Goal: Information Seeking & Learning: Learn about a topic

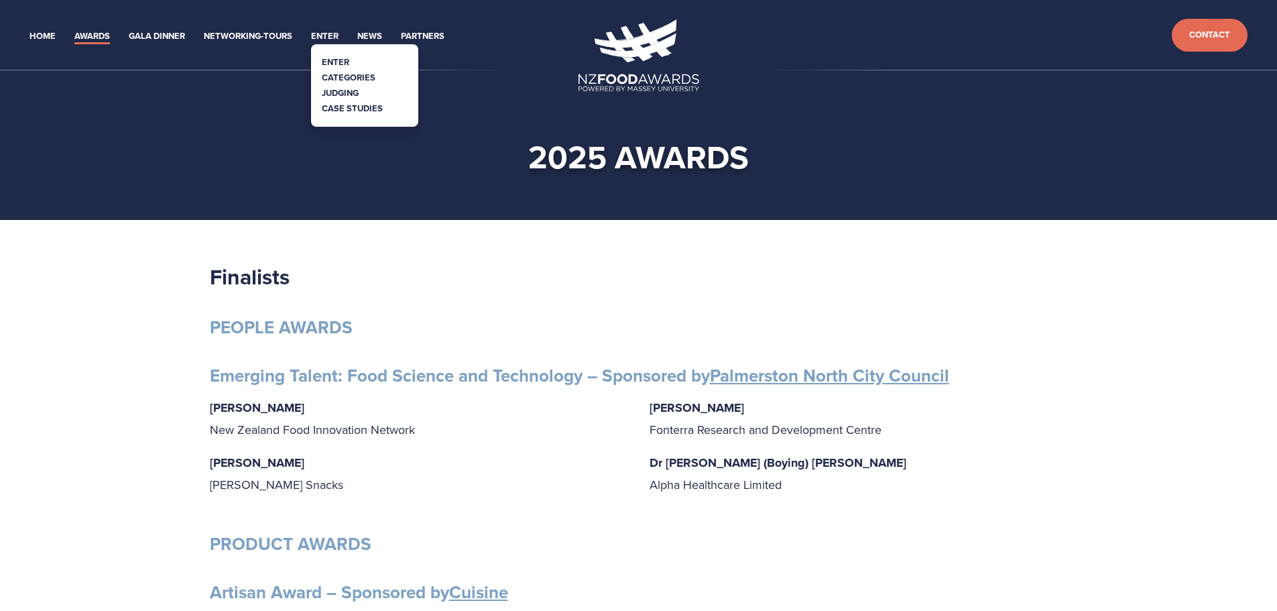
click at [341, 74] on link "Categories" at bounding box center [349, 77] width 54 height 13
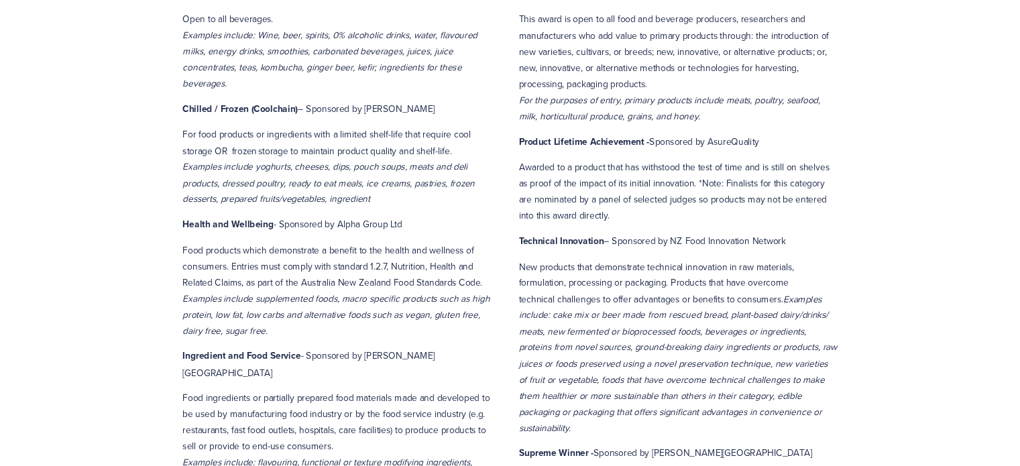
scroll to position [804, 0]
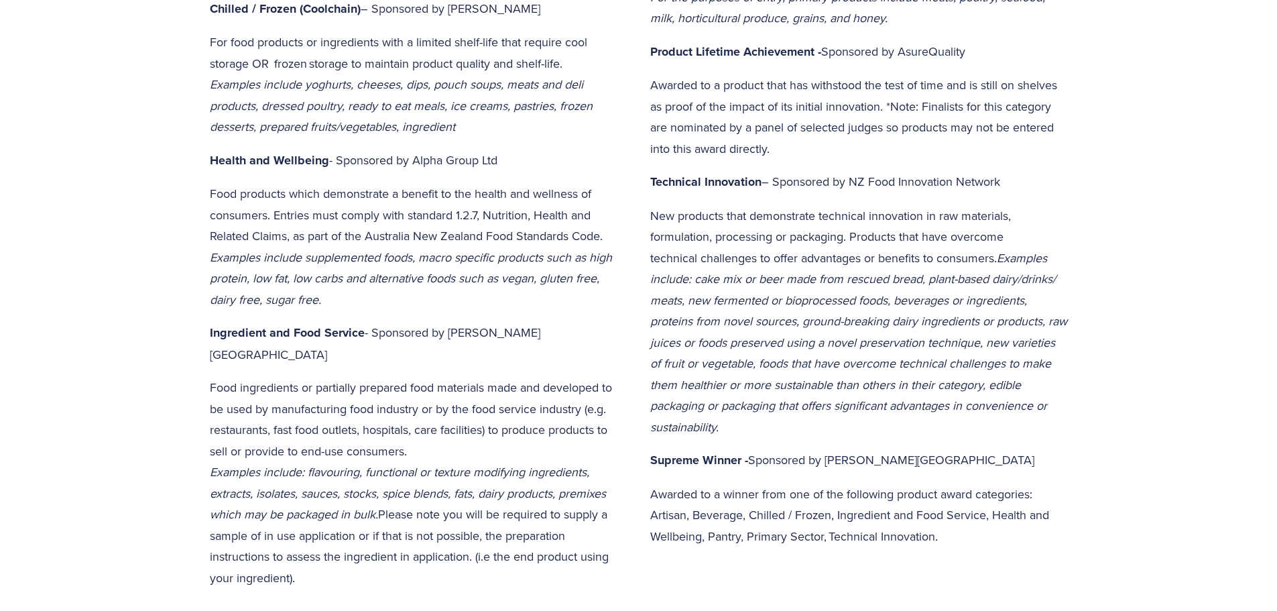
drag, startPoint x: 427, startPoint y: 428, endPoint x: 188, endPoint y: 368, distance: 246.8
click at [188, 368] on div "Categories Products and businesses in the New Zealand Food Awards are judged ac…" at bounding box center [638, 447] width 1277 height 2075
copy p "Food ingredients or partially prepared food materials made and developed to be …"
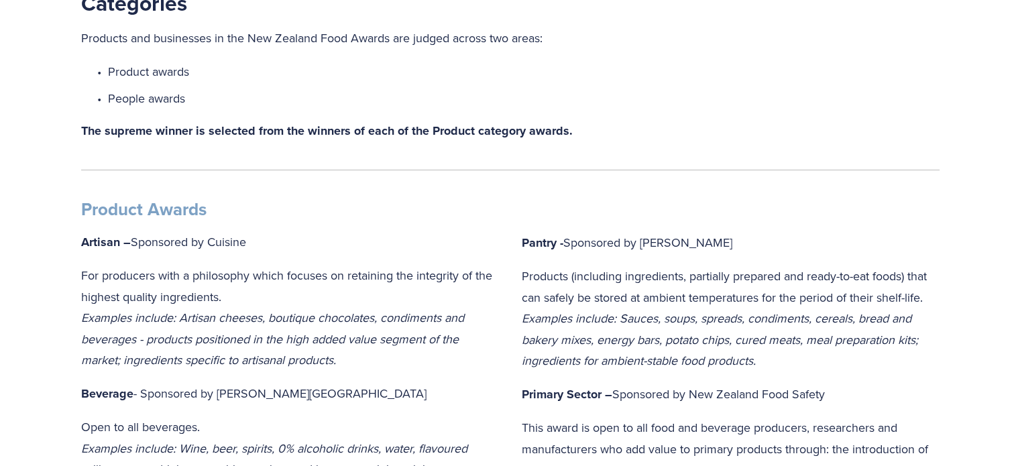
scroll to position [0, 0]
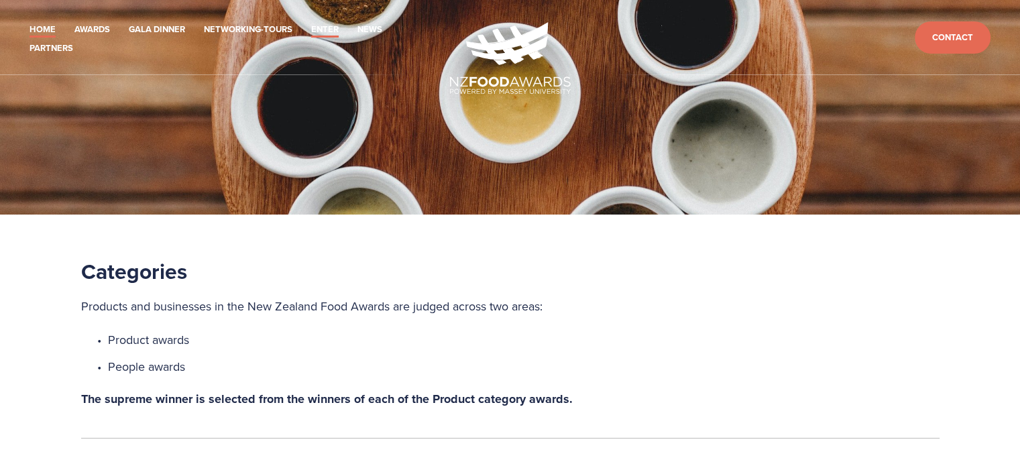
click at [51, 25] on link "Home" at bounding box center [42, 29] width 26 height 15
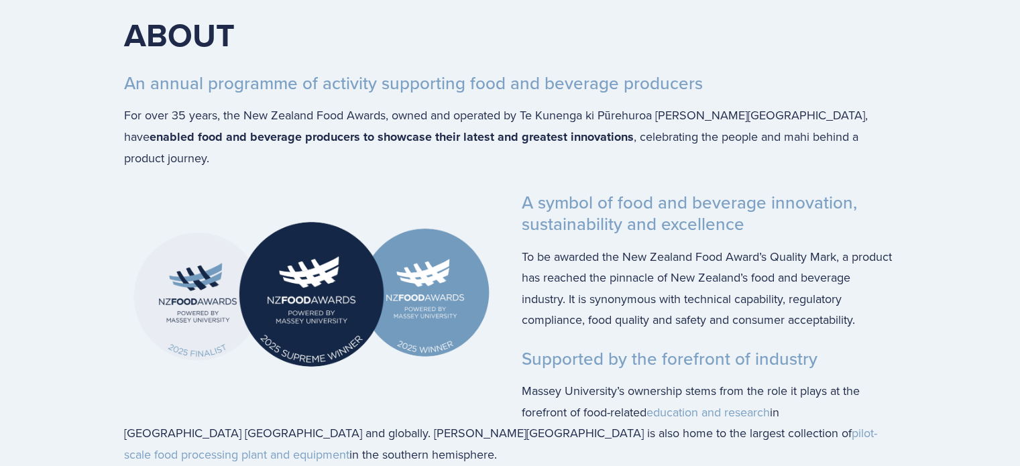
scroll to position [1877, 0]
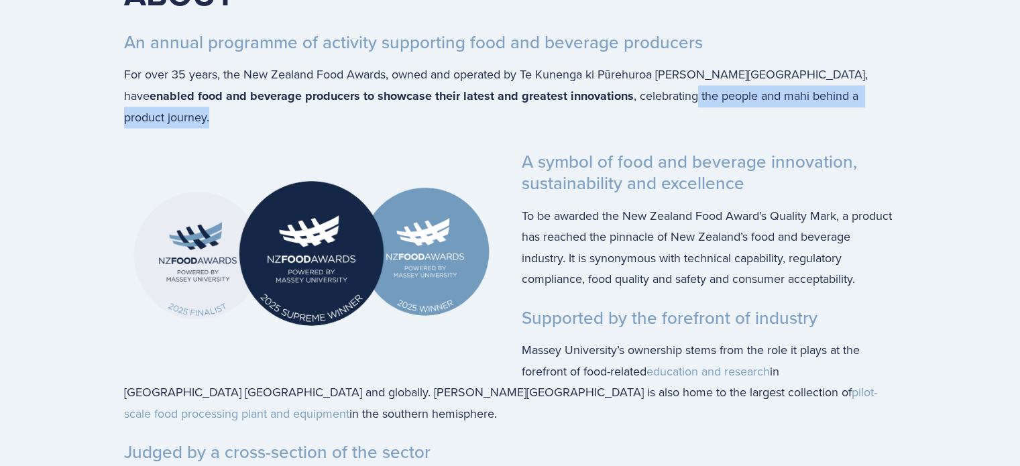
drag, startPoint x: 863, startPoint y: 148, endPoint x: 569, endPoint y: 152, distance: 295.0
click at [569, 139] on div "ABOUT An annual programme of activity supporting food and beverage producers Fo…" at bounding box center [510, 57] width 795 height 166
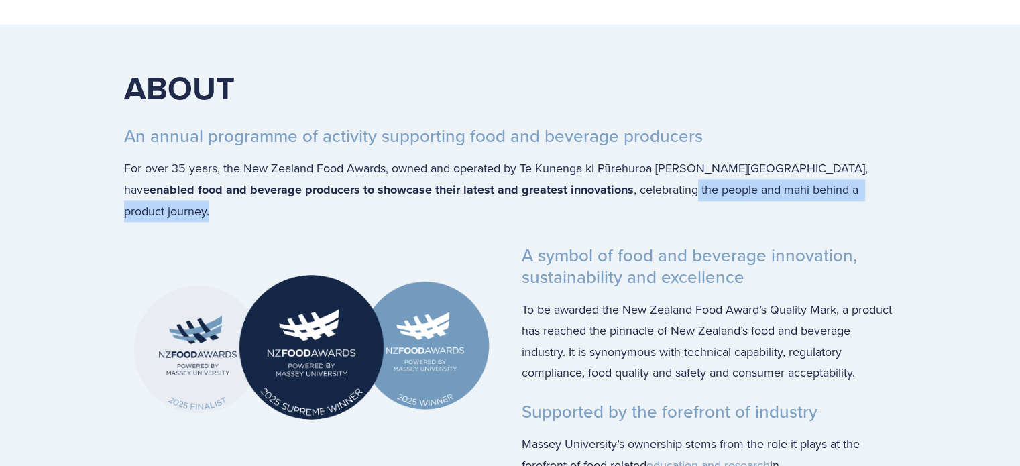
scroll to position [1743, 0]
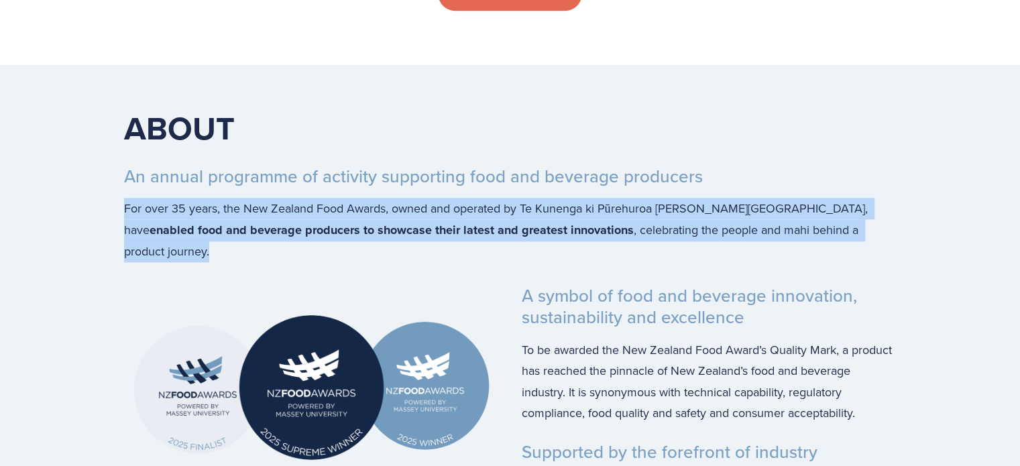
drag, startPoint x: 114, startPoint y: 247, endPoint x: 870, endPoint y: 272, distance: 756.0
click at [870, 272] on div "ABOUT An annual programme of activity supporting food and beverage producers Fo…" at bounding box center [510, 191] width 795 height 166
copy p "For over 35 years, the New Zealand Food Awards, owned and operated by Te Kuneng…"
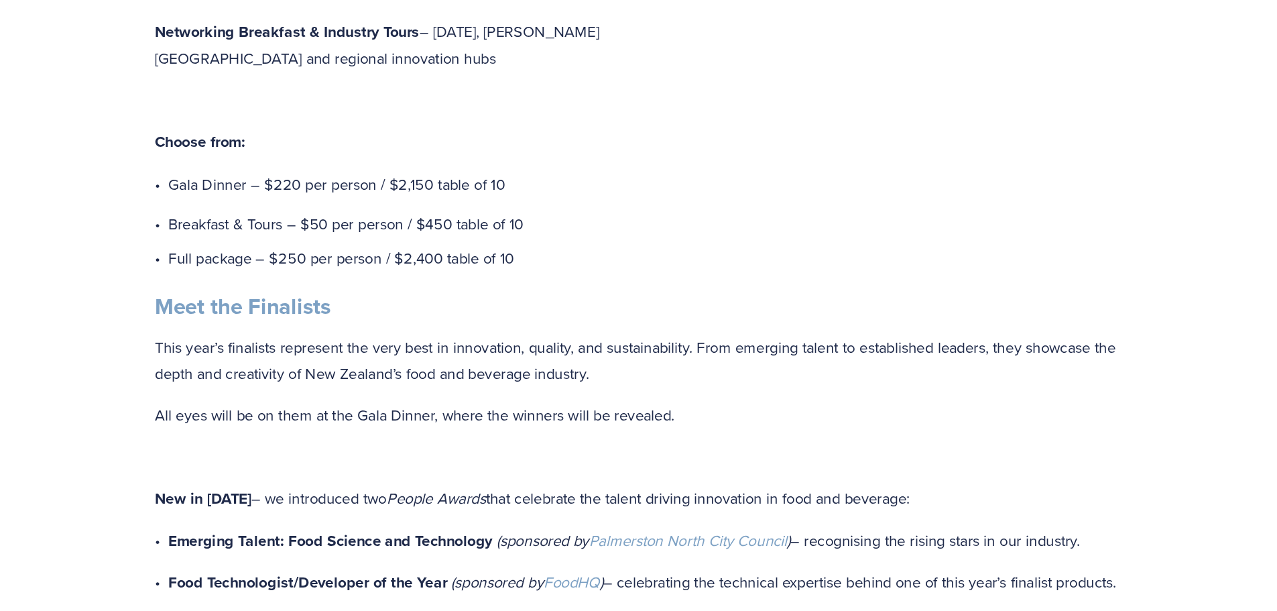
scroll to position [1073, 0]
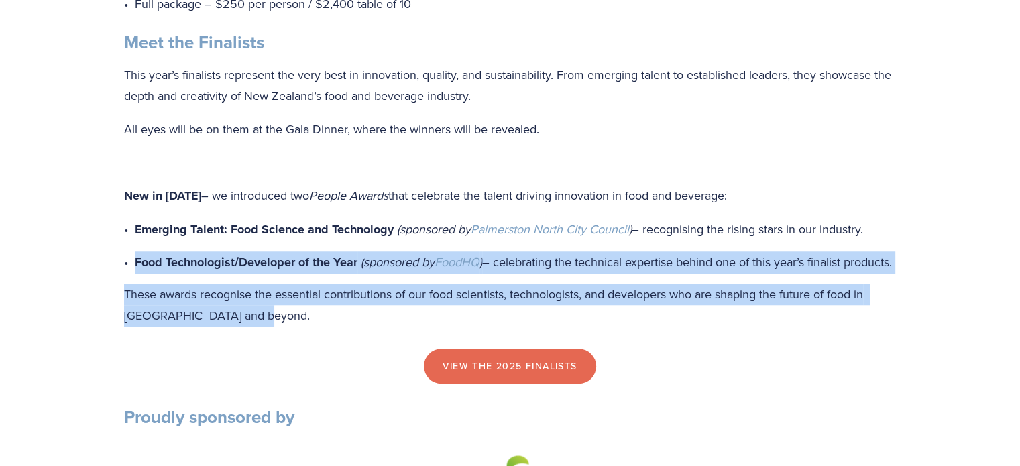
drag, startPoint x: 283, startPoint y: 358, endPoint x: 117, endPoint y: 284, distance: 181.5
click at [124, 284] on div "Event Highlights Black-tie Gala Dinner – Thursday 16 October, Central Energy Tr…" at bounding box center [510, 36] width 772 height 581
copy div "Food Technologist/Developer of the Year (sponsored by FoodHQ ) – celebrating th…"
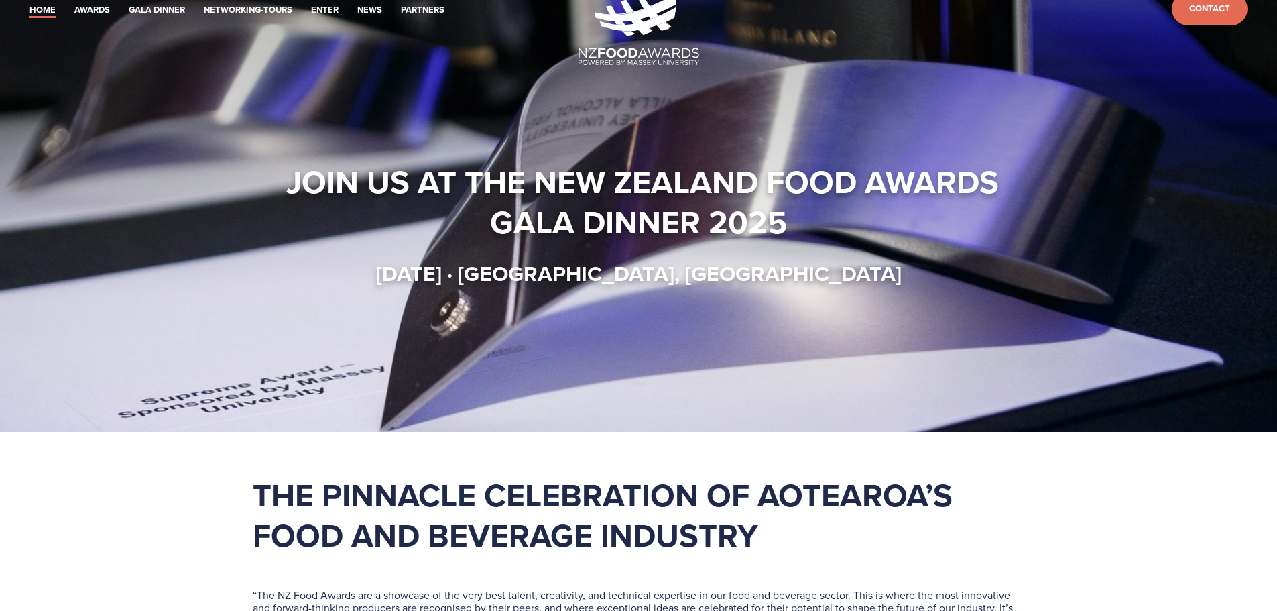
scroll to position [0, 0]
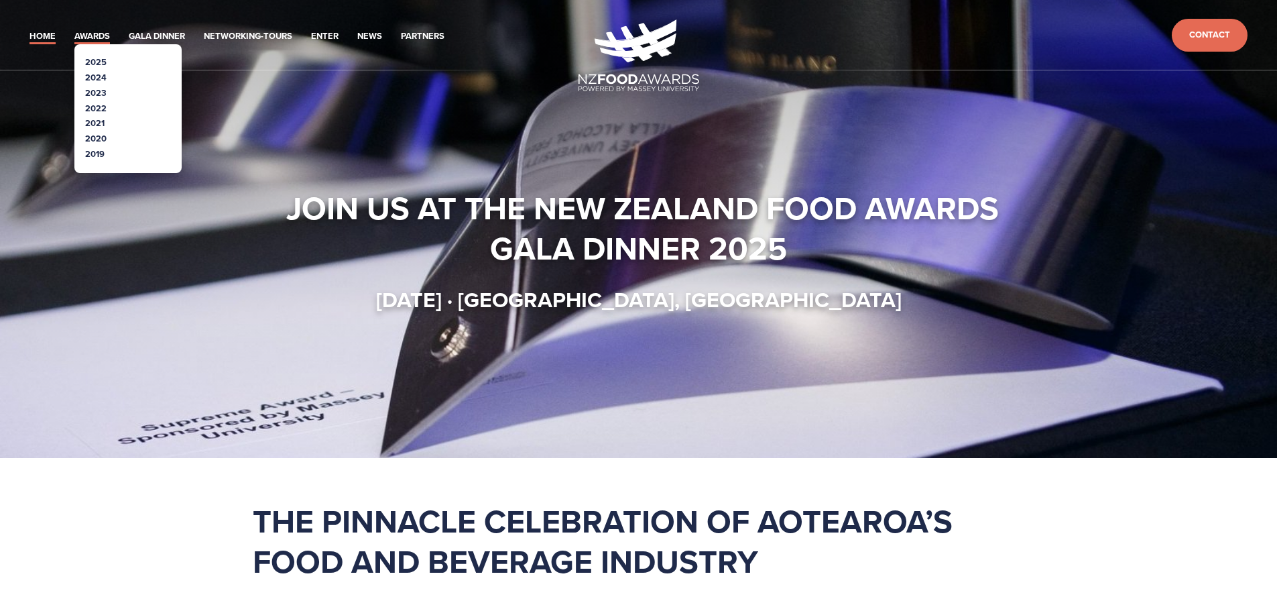
click at [93, 36] on link "Awards" at bounding box center [92, 36] width 36 height 15
click at [91, 61] on link "2025" at bounding box center [95, 62] width 21 height 13
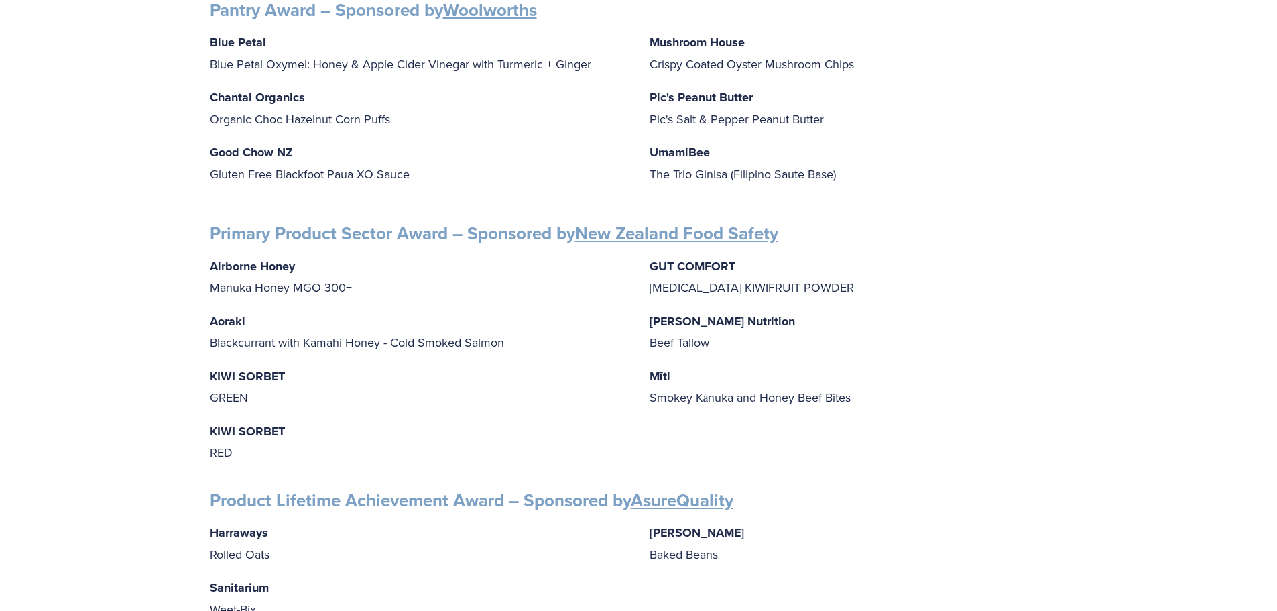
scroll to position [1743, 0]
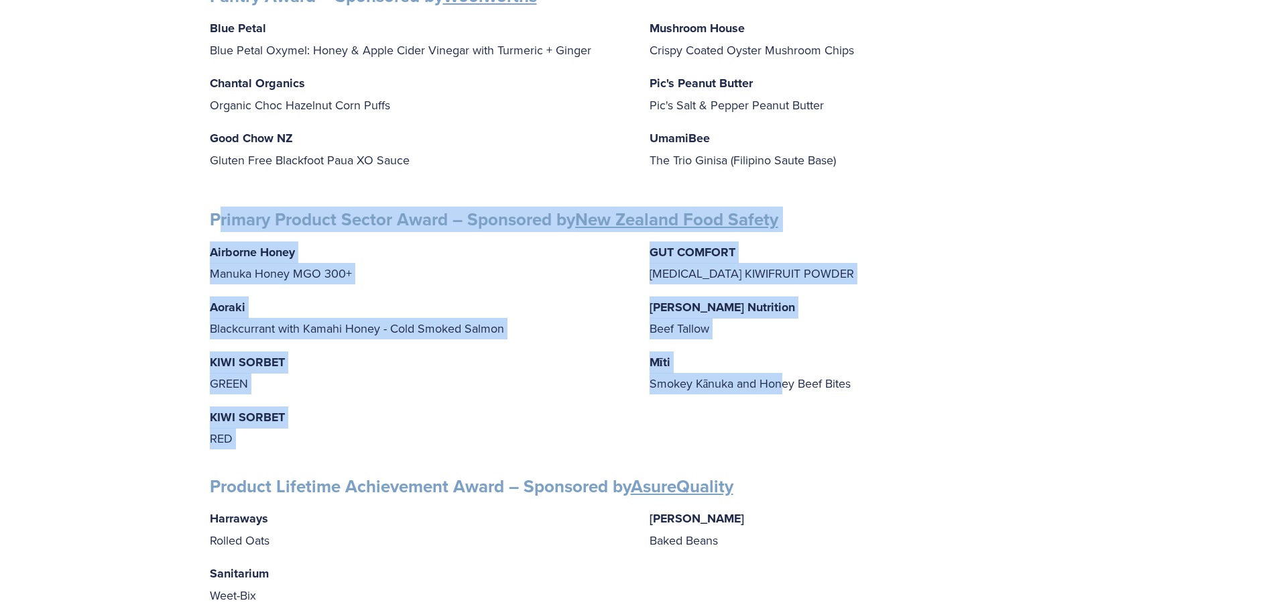
drag, startPoint x: 220, startPoint y: 204, endPoint x: 784, endPoint y: 404, distance: 598.4
